Goal: Task Accomplishment & Management: Use online tool/utility

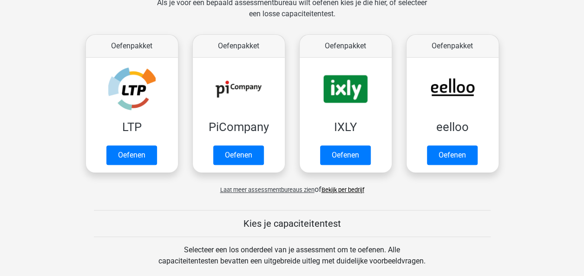
scroll to position [186, 0]
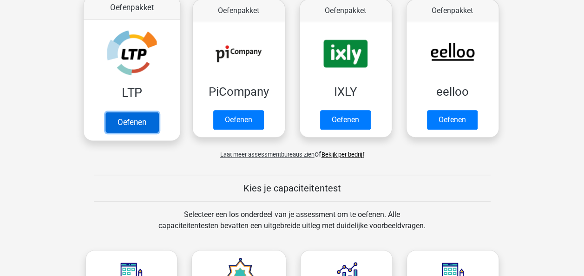
click at [132, 118] on link "Oefenen" at bounding box center [131, 122] width 53 height 20
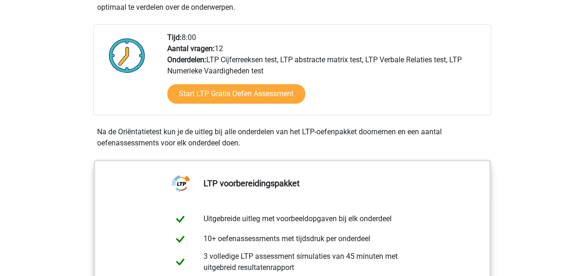
scroll to position [232, 0]
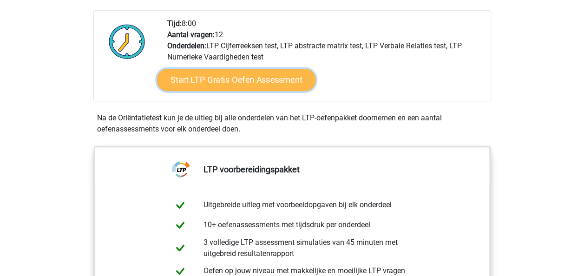
click at [217, 80] on link "Start LTP Gratis Oefen Assessment" at bounding box center [236, 80] width 159 height 22
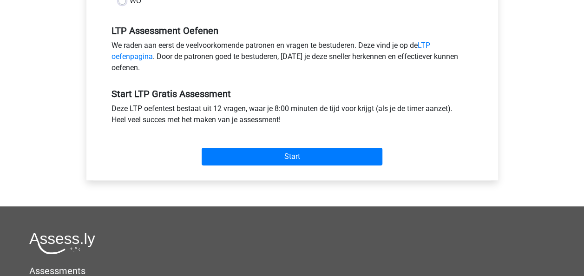
scroll to position [139, 0]
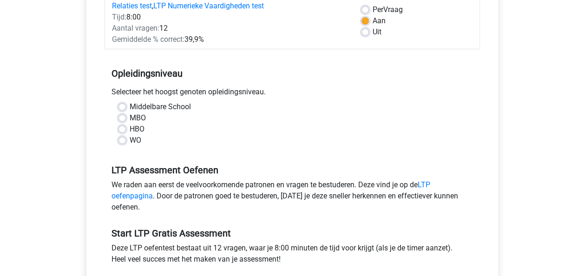
click at [152, 107] on label "Middelbare School" at bounding box center [160, 106] width 61 height 11
click at [126, 107] on input "Middelbare School" at bounding box center [121, 105] width 7 height 9
radio input "true"
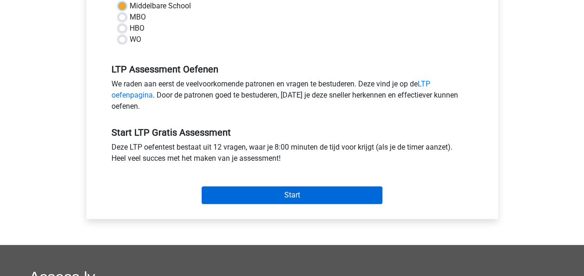
scroll to position [279, 0]
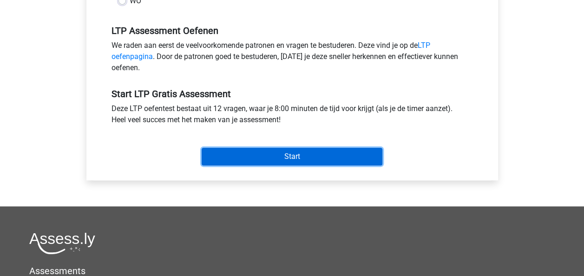
click at [274, 161] on input "Start" at bounding box center [292, 157] width 181 height 18
